Goal: Information Seeking & Learning: Understand process/instructions

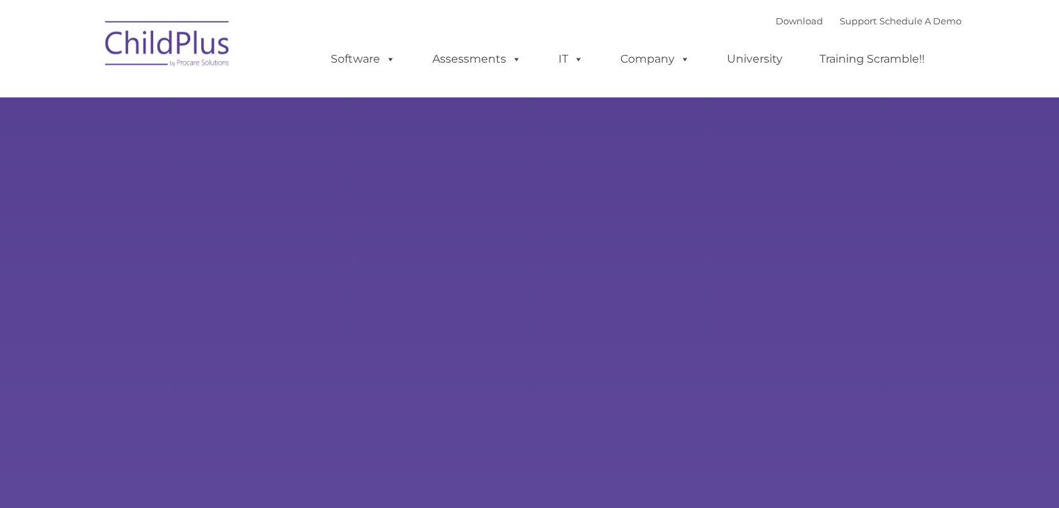
type input ""
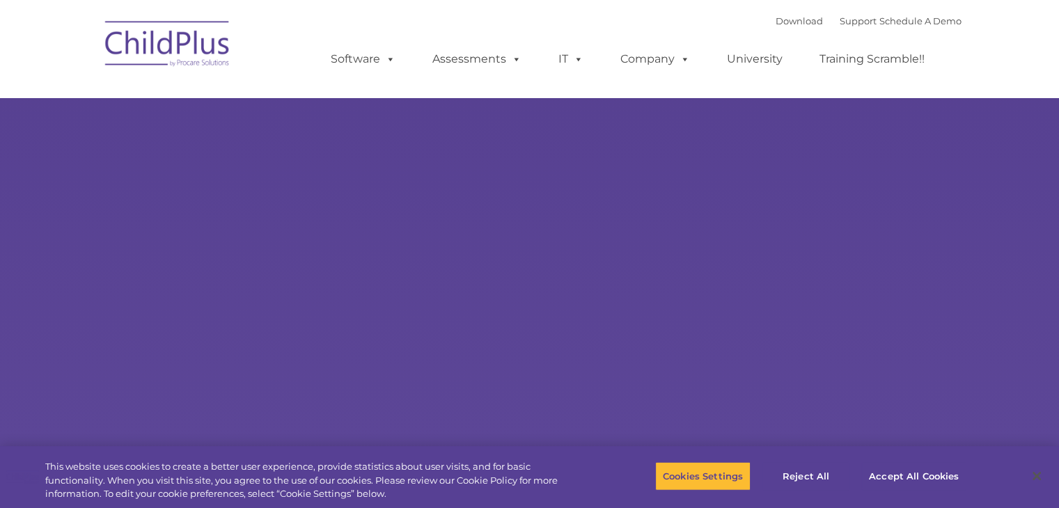
select select "MEDIUM"
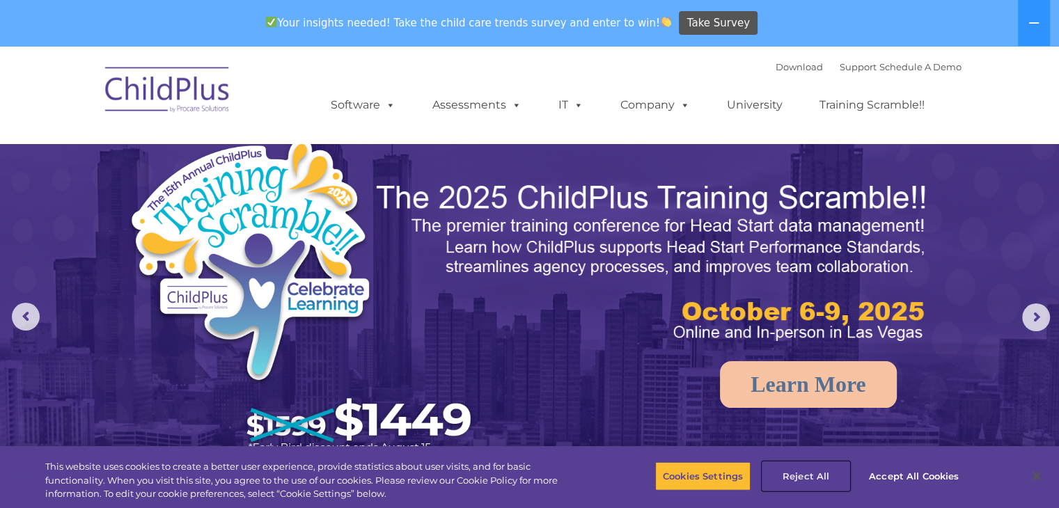
click at [807, 477] on button "Reject All" at bounding box center [805, 476] width 87 height 29
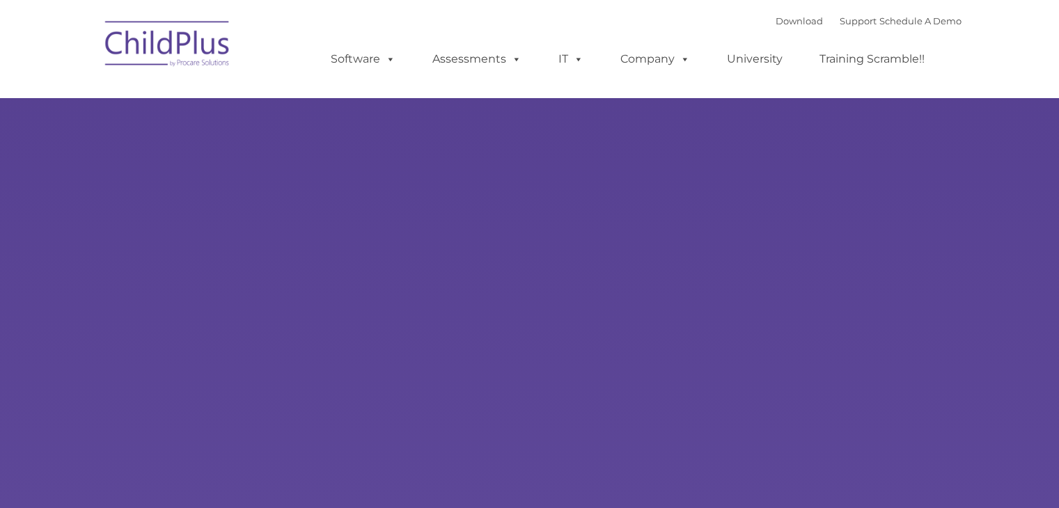
select select "MEDIUM"
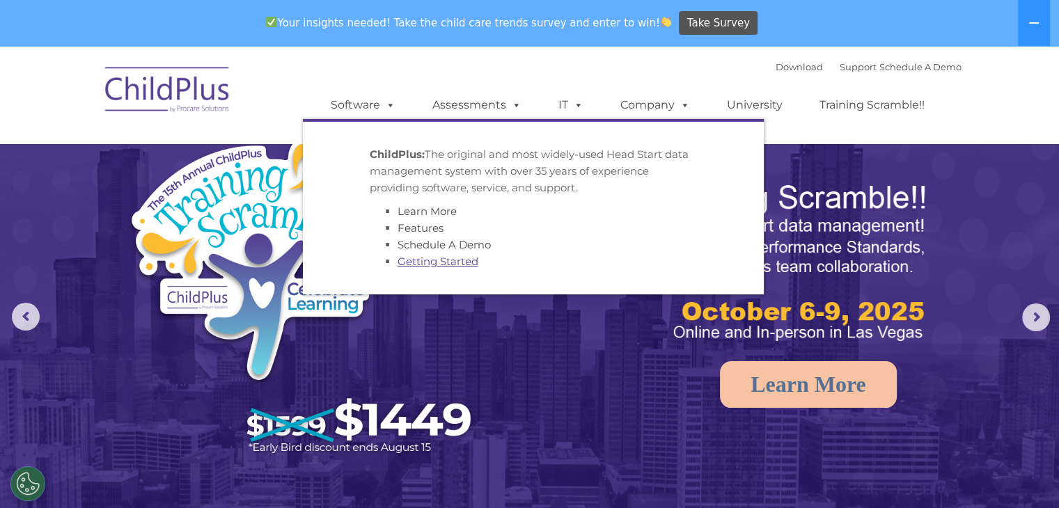
click at [433, 265] on link "Getting Started" at bounding box center [438, 261] width 81 height 13
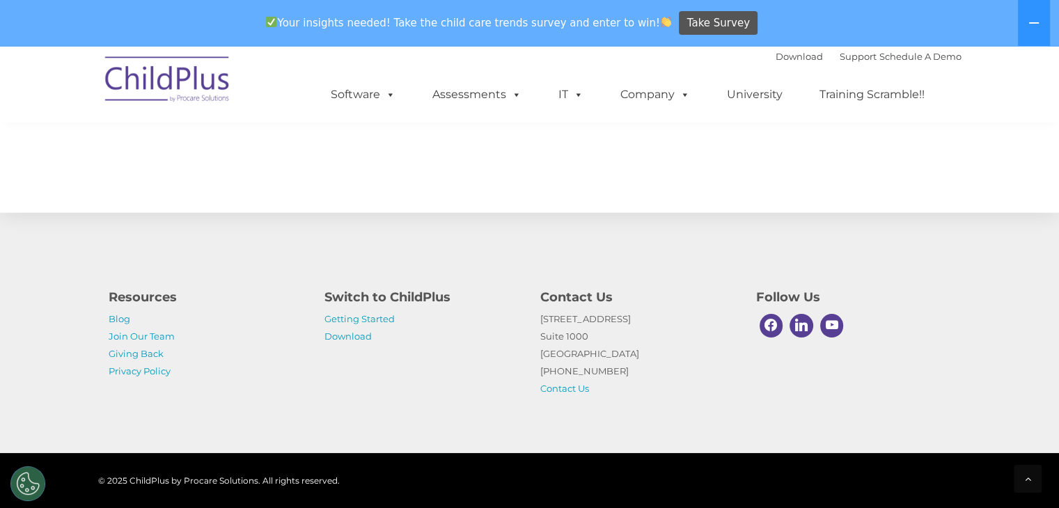
scroll to position [2222, 0]
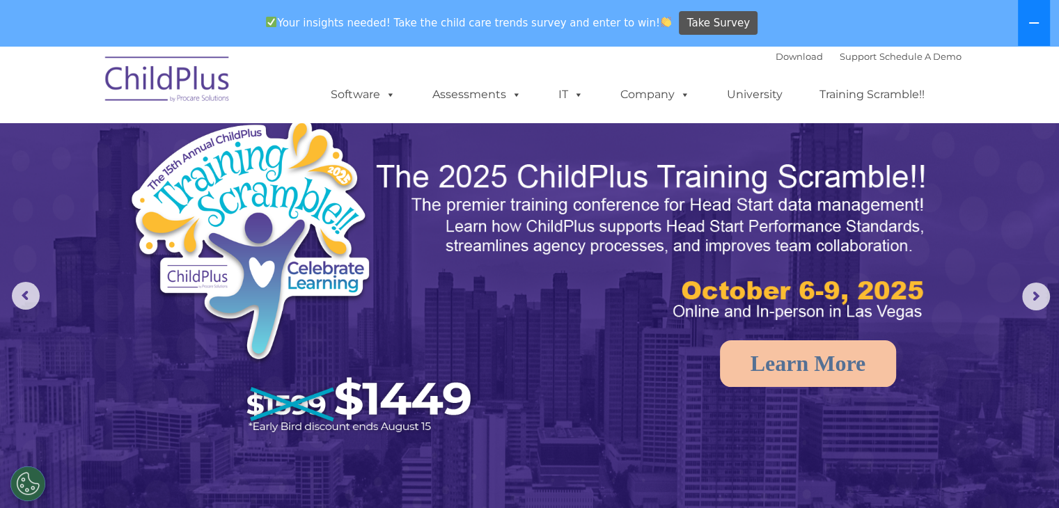
click at [1033, 18] on icon at bounding box center [1033, 22] width 11 height 11
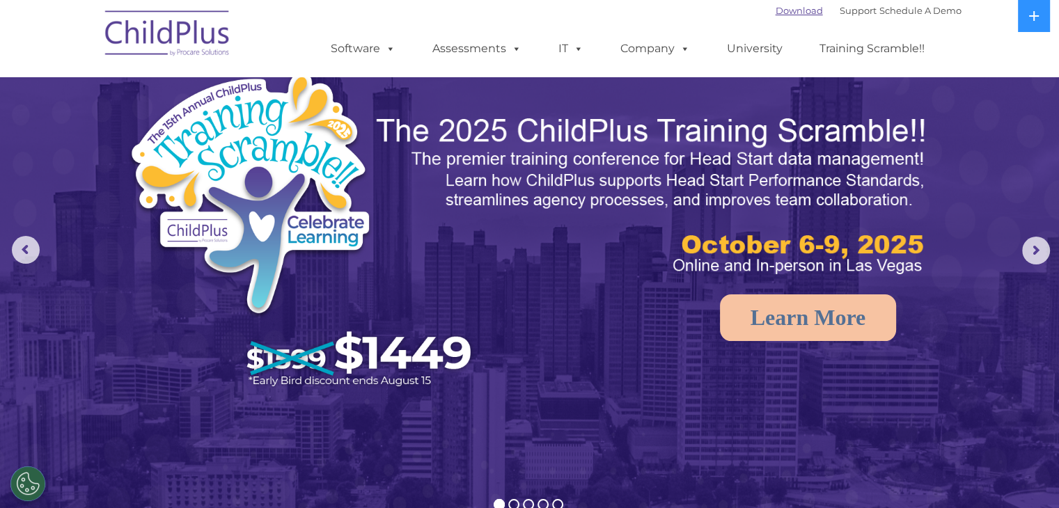
click at [784, 12] on link "Download" at bounding box center [799, 10] width 47 height 11
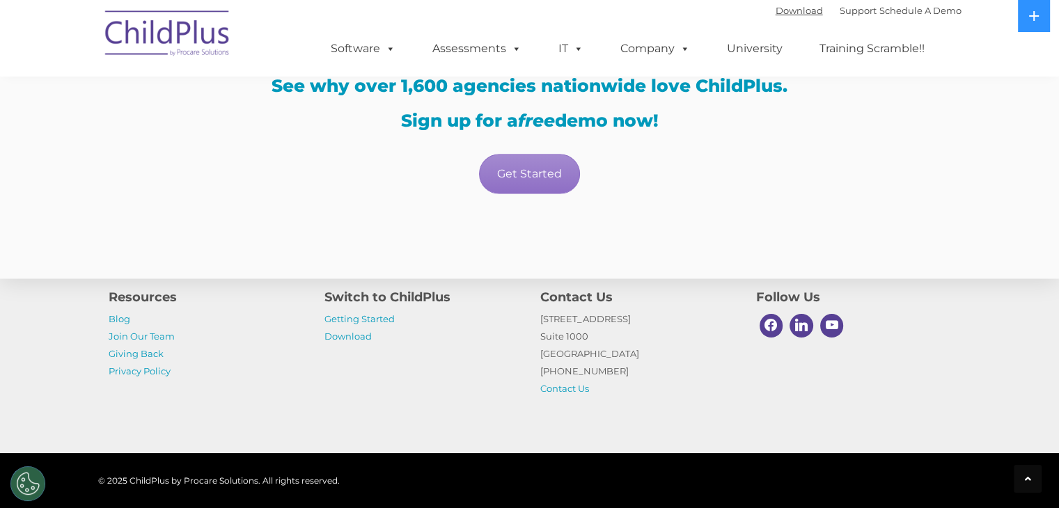
scroll to position [2524, 0]
